Goal: Book appointment/travel/reservation

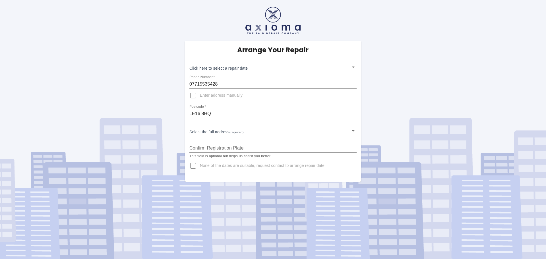
click at [243, 129] on body "Arrange Your Repair Click here to select a repair date ​ Phone Number   * 07715…" at bounding box center [273, 129] width 546 height 259
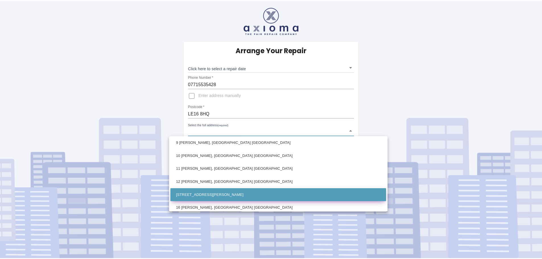
scroll to position [142, 0]
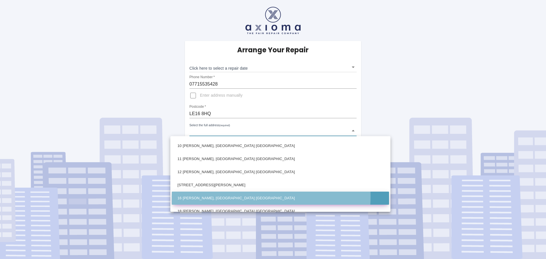
click at [219, 196] on li "16 Westhorpe Ashley, Market Harborough Leicestershire" at bounding box center [280, 198] width 217 height 13
type input "16 Westhorpe Ashley, Market Harborough Leicestershire"
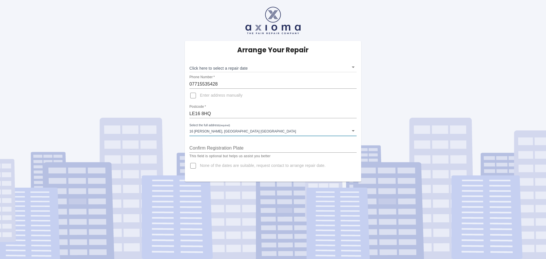
click at [222, 145] on input "Confirm Registration Plate" at bounding box center [272, 148] width 167 height 9
type input "KR72 ZZA"
click at [282, 140] on div "Confirm Registration Plate KR72 ZZA" at bounding box center [272, 146] width 167 height 14
click at [193, 96] on input "Enter address manually" at bounding box center [193, 96] width 14 height 14
checkbox input "true"
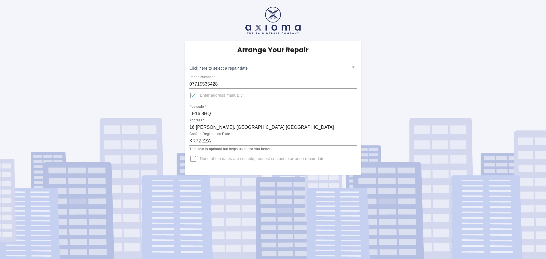
click at [233, 69] on body "Arrange Your Repair Click here to select a repair date ​ Phone Number   * 07715…" at bounding box center [273, 129] width 546 height 259
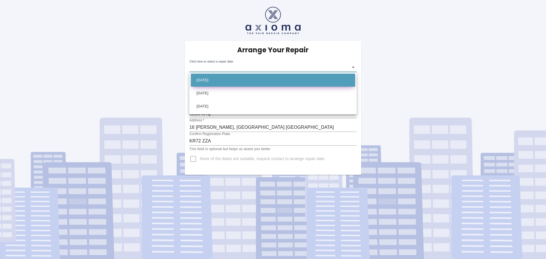
click at [234, 78] on li "Thu Sep 11 2025" at bounding box center [273, 80] width 164 height 13
type input "2025-09-11T00:00:00.000Z"
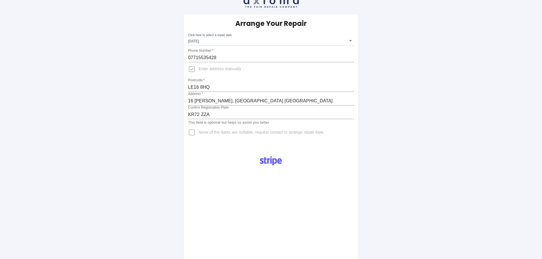
scroll to position [17, 0]
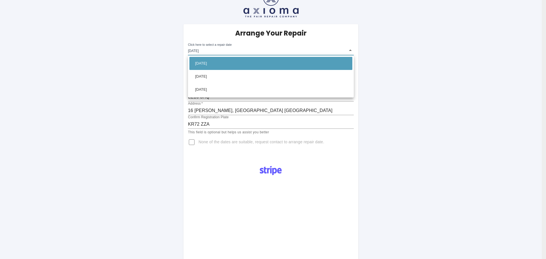
click at [343, 49] on body "Arrange Your Repair Click here to select a repair date Thu Sep 11 2025 2025-09-…" at bounding box center [273, 254] width 546 height 542
click at [343, 49] on div at bounding box center [273, 129] width 546 height 259
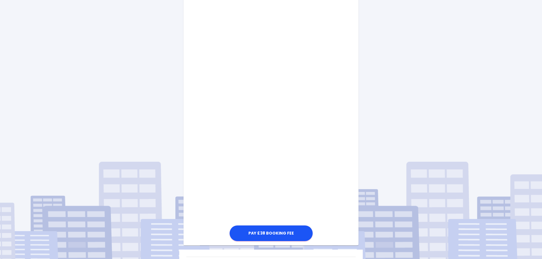
scroll to position [273, 0]
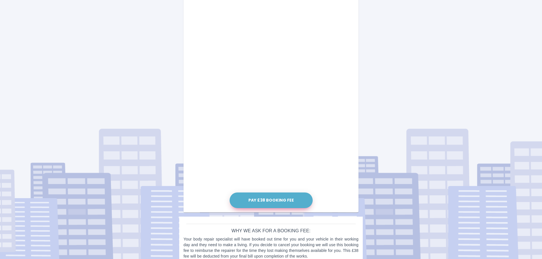
click at [275, 200] on button "Pay £38 Booking Fee" at bounding box center [270, 201] width 83 height 16
